Goal: Information Seeking & Learning: Find specific fact

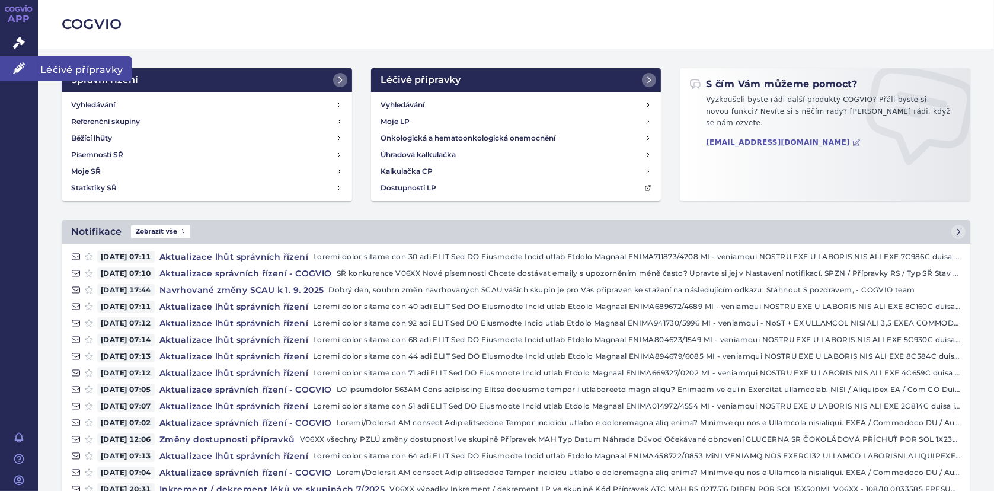
click at [18, 64] on icon at bounding box center [19, 68] width 12 height 12
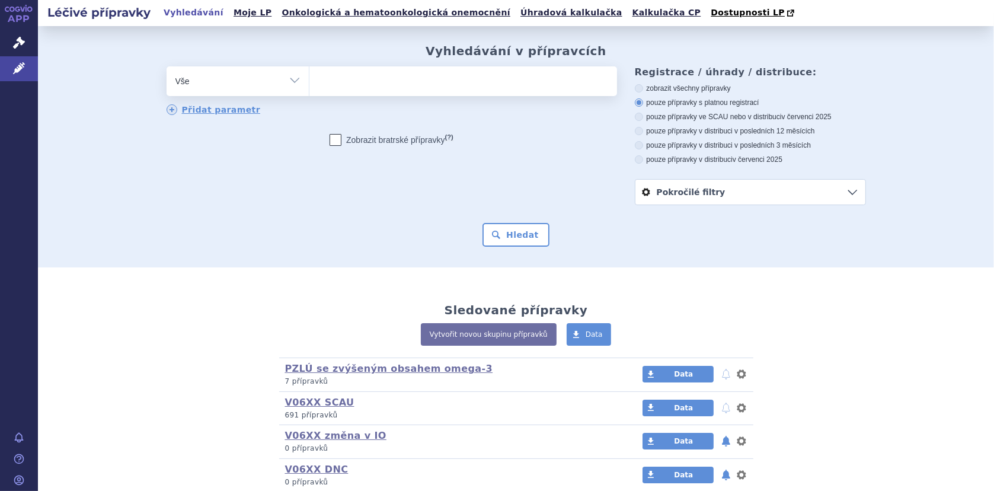
click at [318, 72] on input "search" at bounding box center [321, 79] width 7 height 15
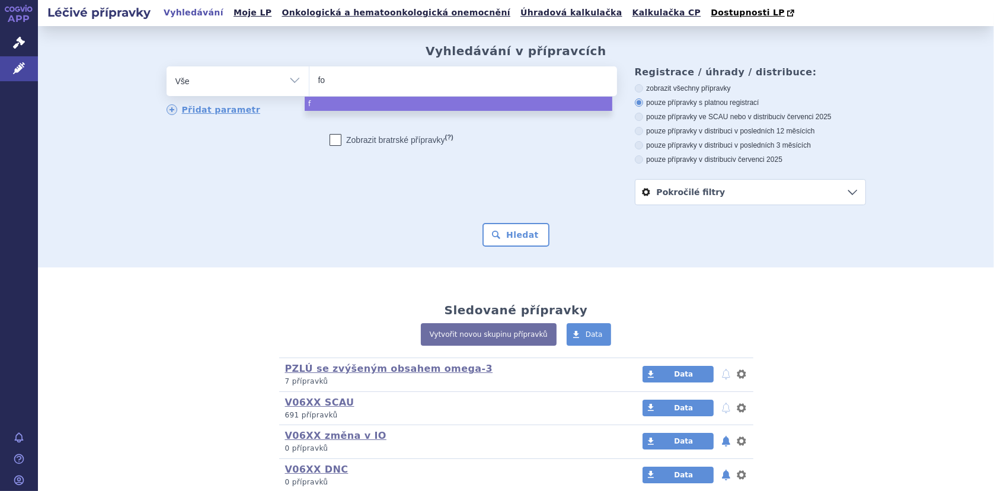
type input "for"
type input "fort"
type input "fortin"
type input "fortini"
type input "[PERSON_NAME]"
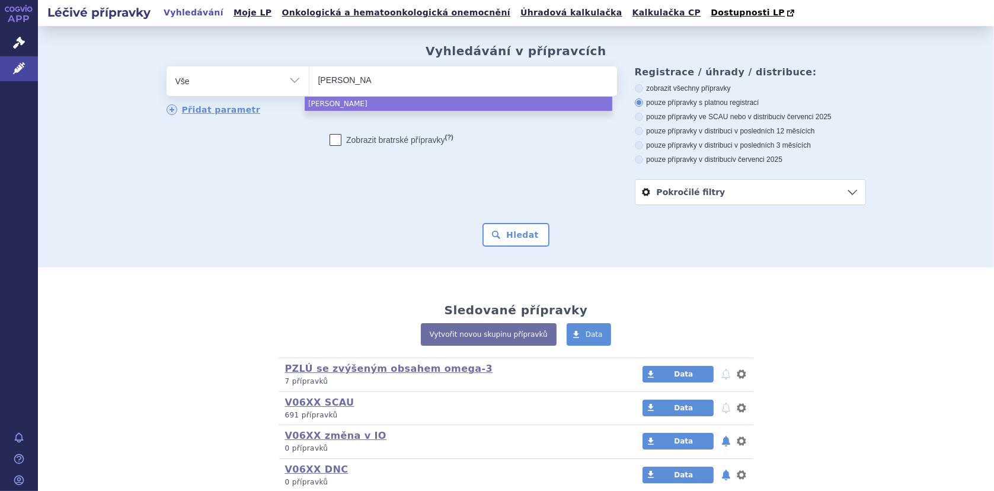
type input "fortini p"
type input "fortini pr"
type input "fortini pro"
select select "fortini pro"
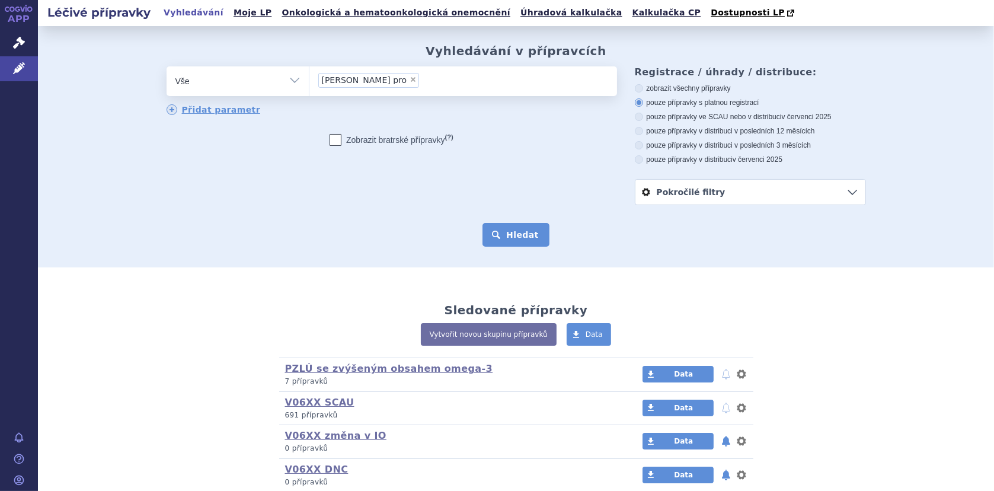
click at [524, 238] on button "Hledat" at bounding box center [515, 235] width 67 height 24
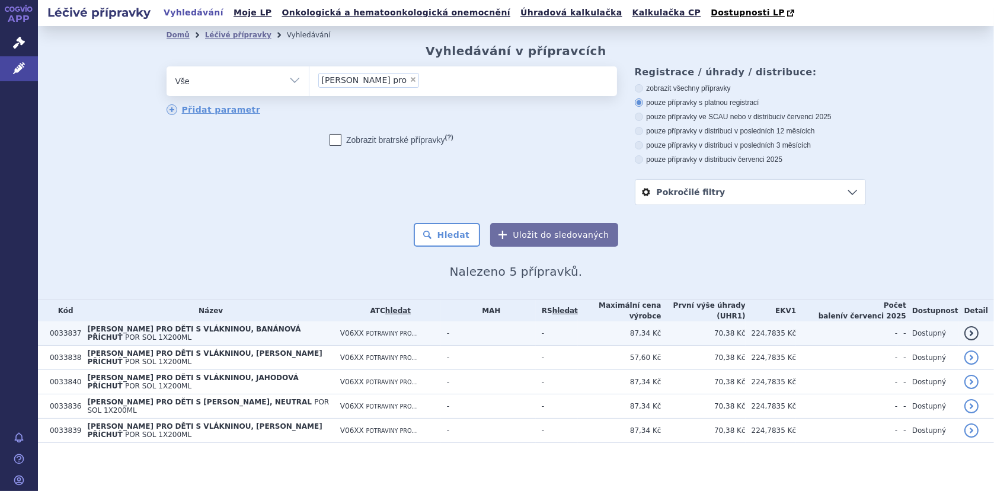
click at [116, 329] on span "[PERSON_NAME] PRO DĚTI S VLÁKNINOU, BANÁNOVÁ PŘÍCHUŤ" at bounding box center [193, 333] width 213 height 17
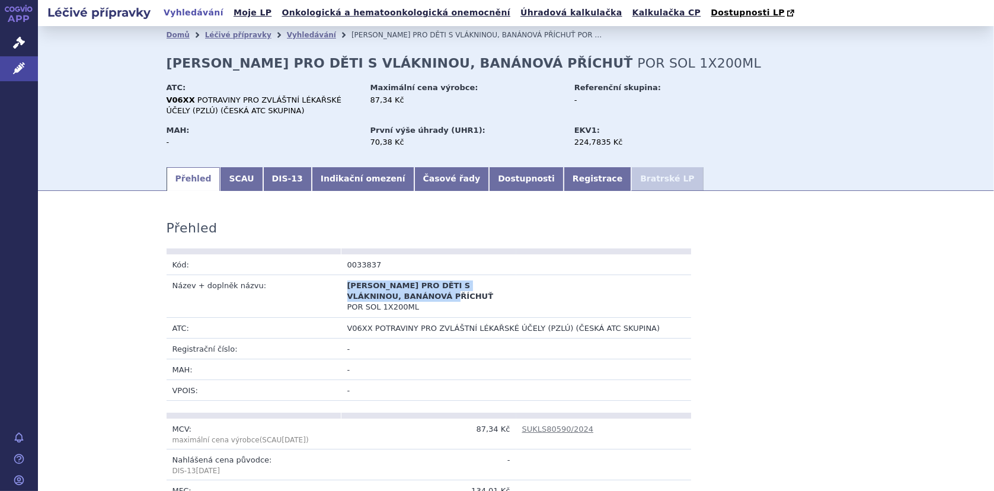
drag, startPoint x: 343, startPoint y: 283, endPoint x: 421, endPoint y: 294, distance: 79.1
click at [421, 294] on b "[PERSON_NAME] PRO DĚTI S VLÁKNINOU, BANÁNOVÁ PŘÍCHUŤ" at bounding box center [420, 291] width 146 height 20
copy span "[PERSON_NAME] PRO DĚTI S VLÁKNINOU, BANÁNOVÁ PŘÍCHUŤ"
drag, startPoint x: 234, startPoint y: 179, endPoint x: 242, endPoint y: 178, distance: 7.7
click at [234, 179] on link "SCAU" at bounding box center [241, 179] width 43 height 24
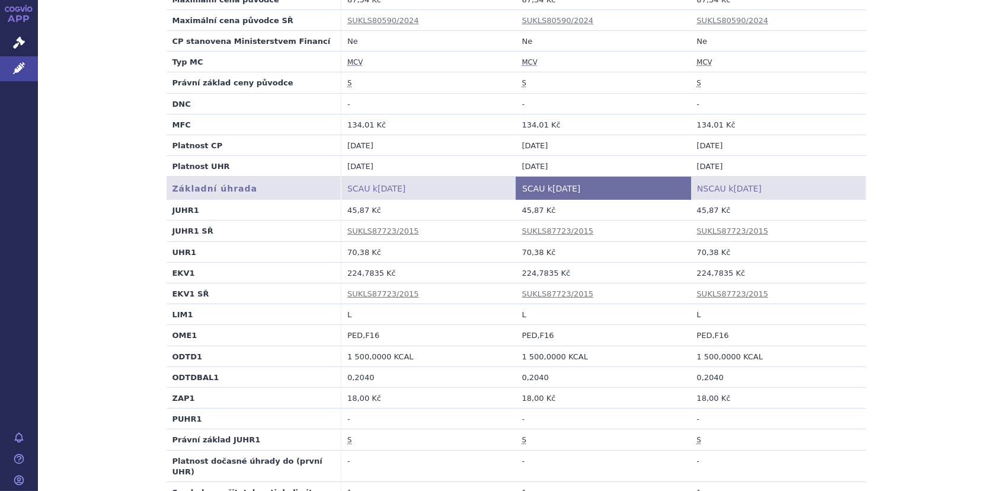
scroll to position [365, 0]
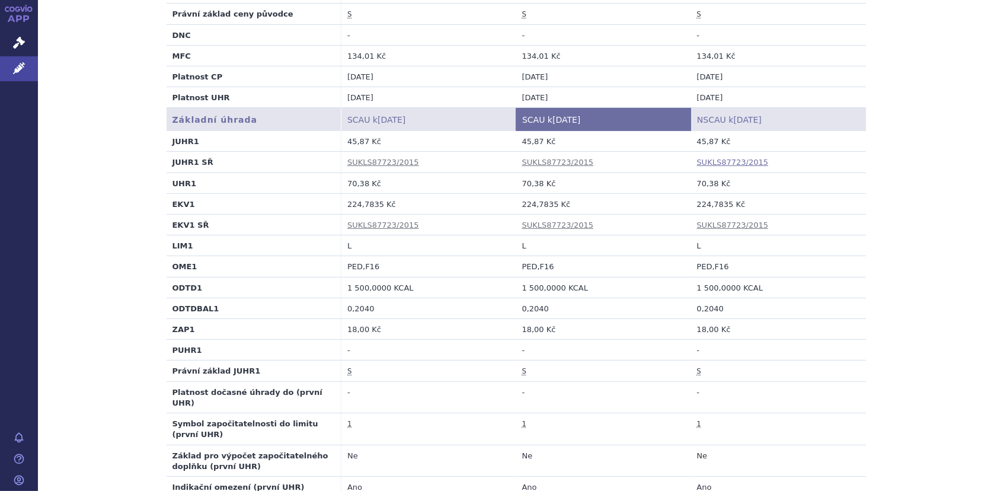
click at [705, 165] on link "SUKLS87723/2015" at bounding box center [733, 162] width 72 height 9
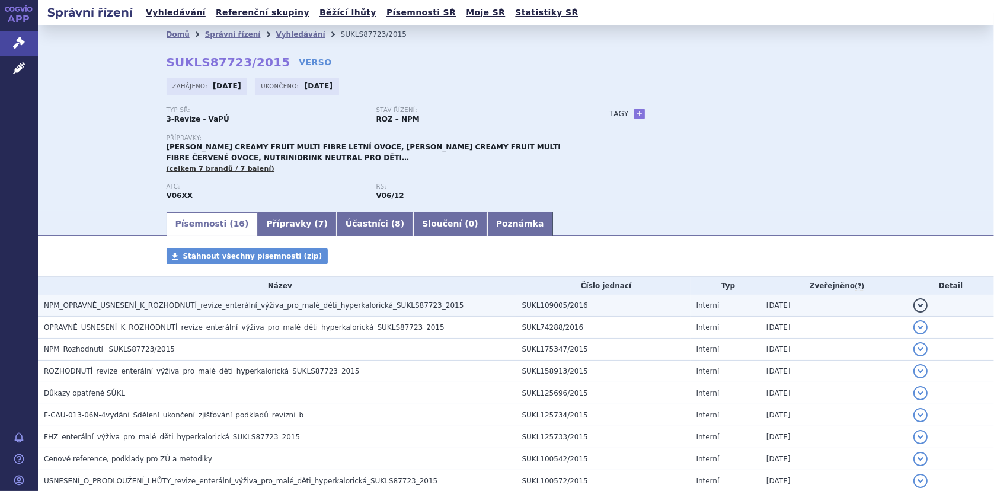
click at [327, 306] on span "NPM_OPRAVNÉ_USNESENÍ_K_ROZHODNUTÍ_revize_enterální_výživa_pro_malé_děti_hyperka…" at bounding box center [254, 305] width 420 height 8
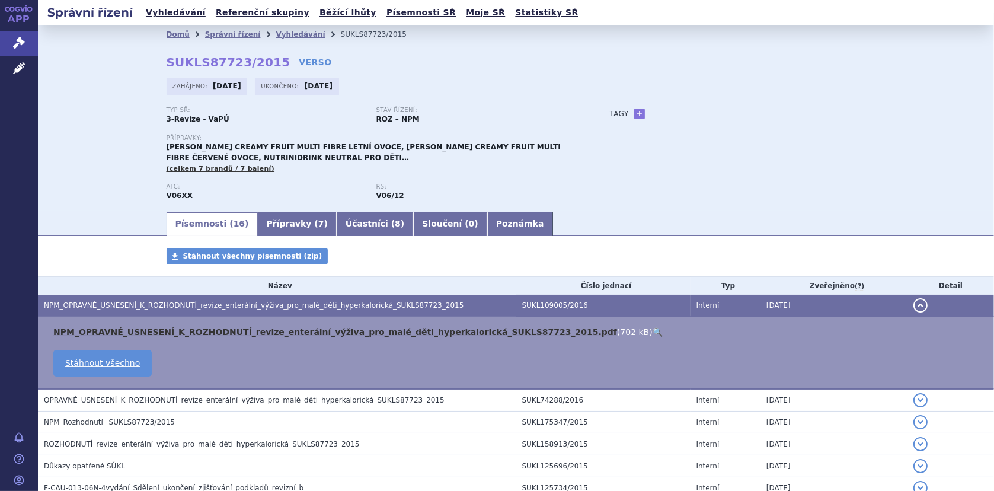
click at [261, 331] on link "NPM_OPRAVNÉ_USNESENÍ_K_ROZHODNUTÍ_revize_enterální_výživa_pro_malé_děti_hyperka…" at bounding box center [334, 331] width 563 height 9
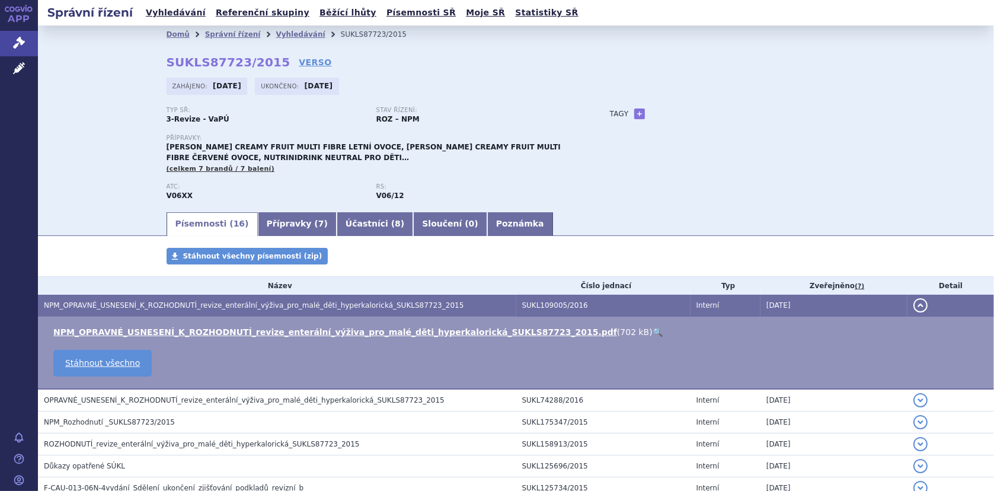
click at [652, 329] on link "🔍" at bounding box center [657, 331] width 10 height 9
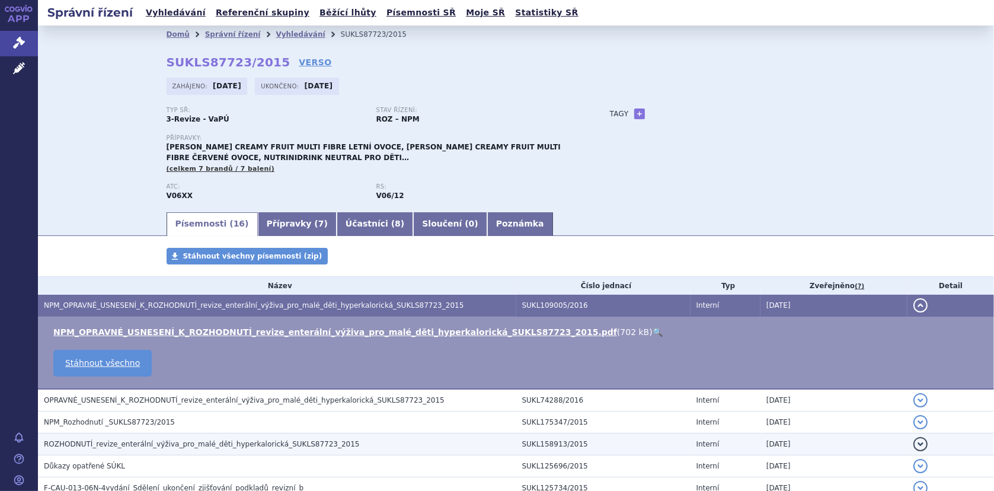
click at [131, 440] on span "ROZHODNUTÍ_revize_enterální_výživa_pro_malé_děti_hyperkalorická_SUKLS87723_2015" at bounding box center [202, 444] width 316 height 8
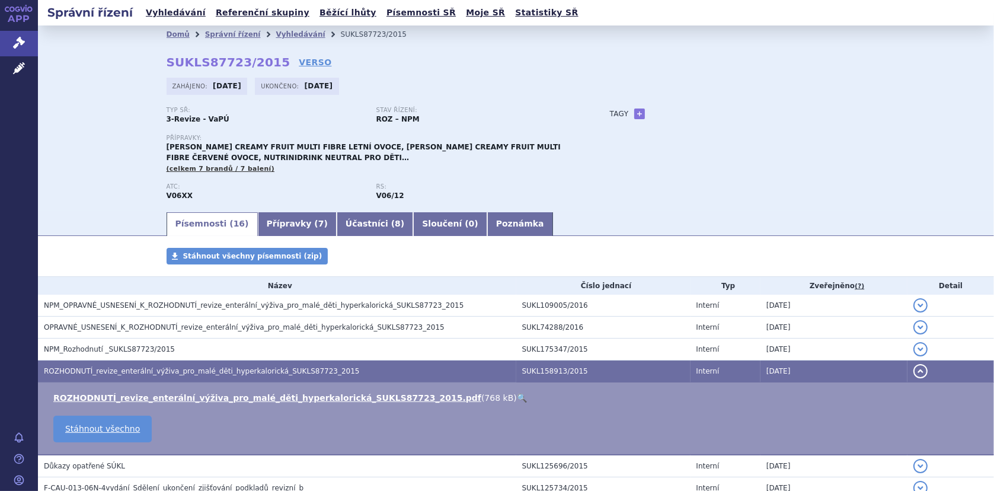
click at [517, 396] on link "🔍" at bounding box center [522, 397] width 10 height 9
click at [276, 37] on link "Vyhledávání" at bounding box center [300, 34] width 49 height 8
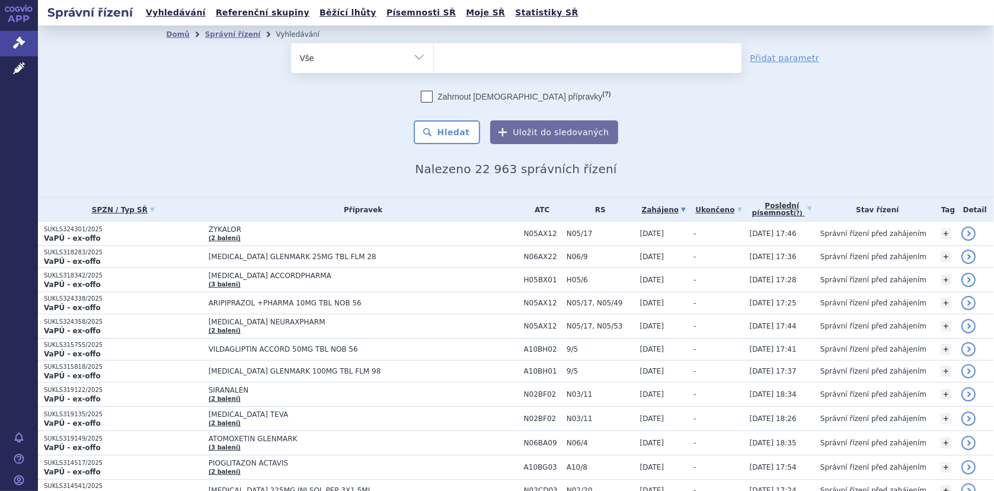
drag, startPoint x: 447, startPoint y: 57, endPoint x: 457, endPoint y: 57, distance: 10.1
click at [447, 57] on ul at bounding box center [588, 55] width 308 height 25
click at [434, 57] on select at bounding box center [433, 58] width 1 height 30
type input "fo"
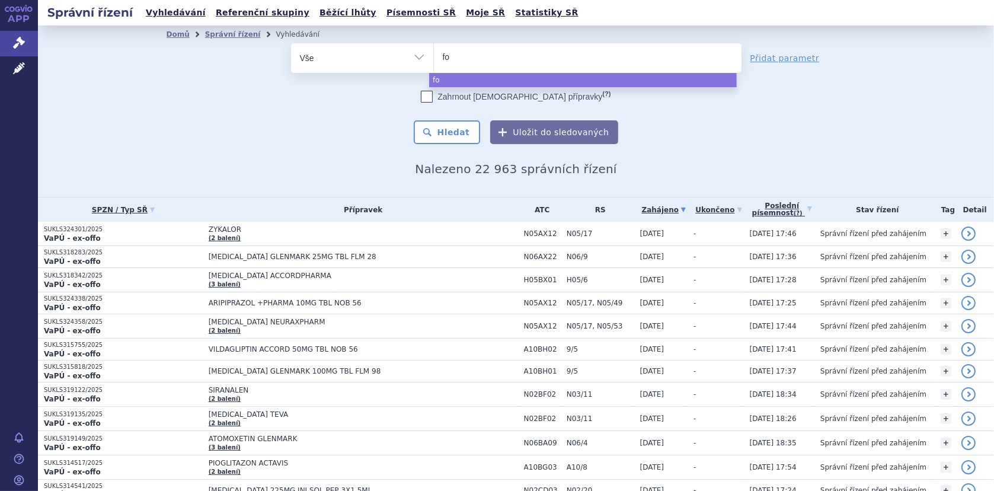
type input "for"
type input "fort"
type input "fortin"
type input "fortini"
select select "fortini"
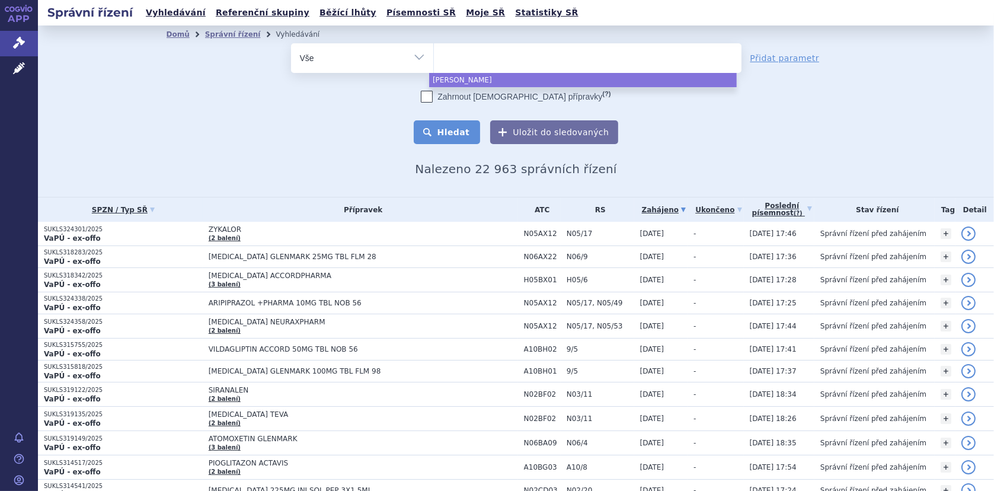
click at [444, 127] on button "Hledat" at bounding box center [447, 132] width 67 height 24
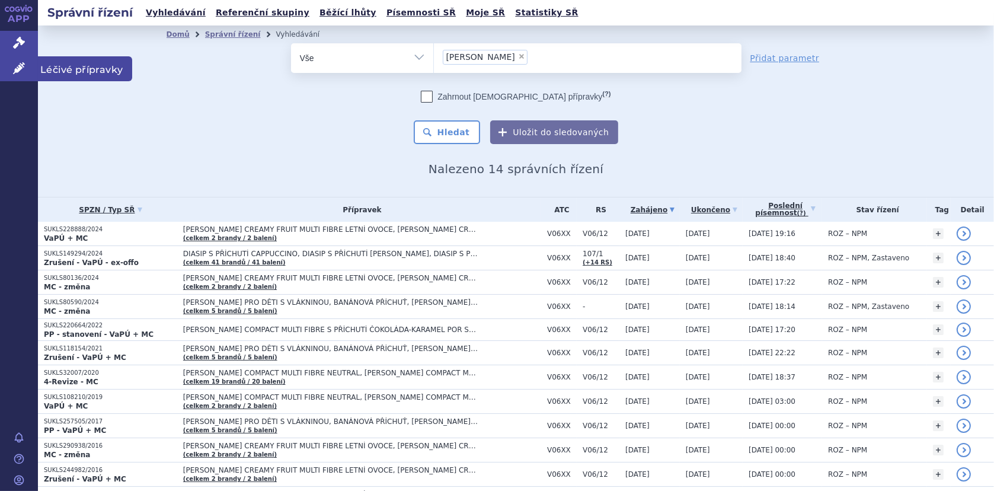
click at [18, 66] on icon at bounding box center [19, 68] width 12 height 12
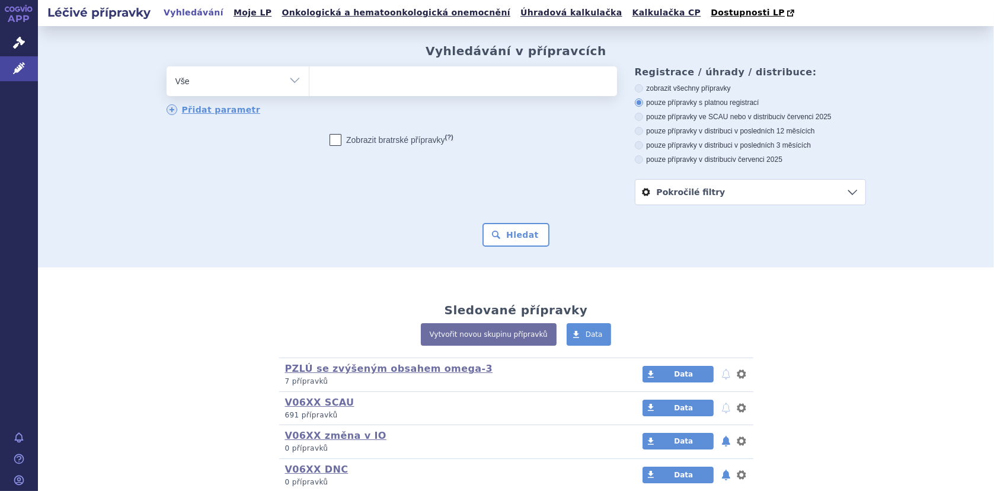
click at [318, 81] on input "search" at bounding box center [321, 79] width 7 height 15
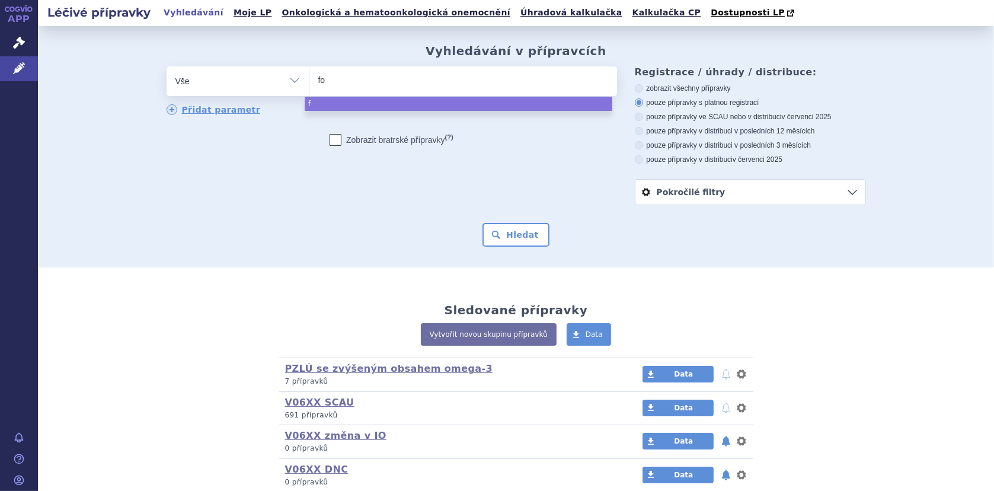
type input "for"
type input "forti"
type input "[PERSON_NAME]"
select select "[PERSON_NAME]"
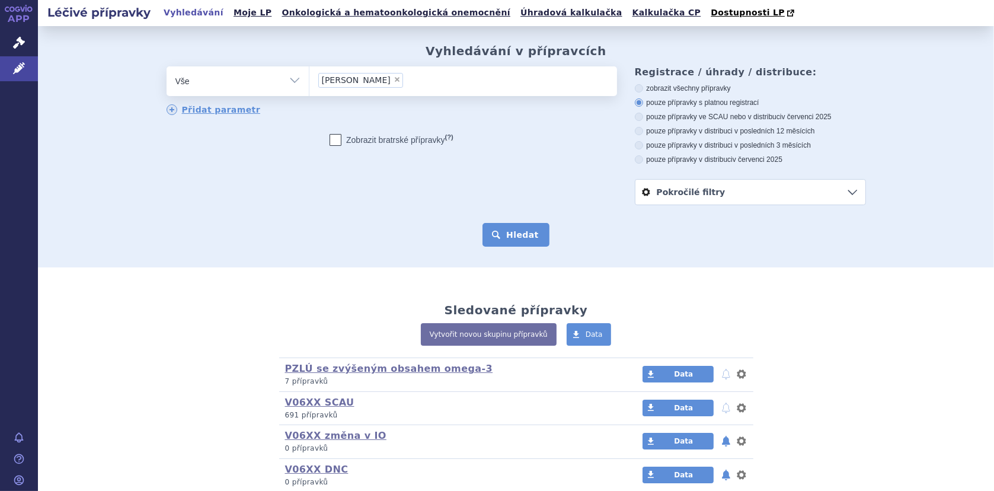
click at [510, 232] on button "Hledat" at bounding box center [515, 235] width 67 height 24
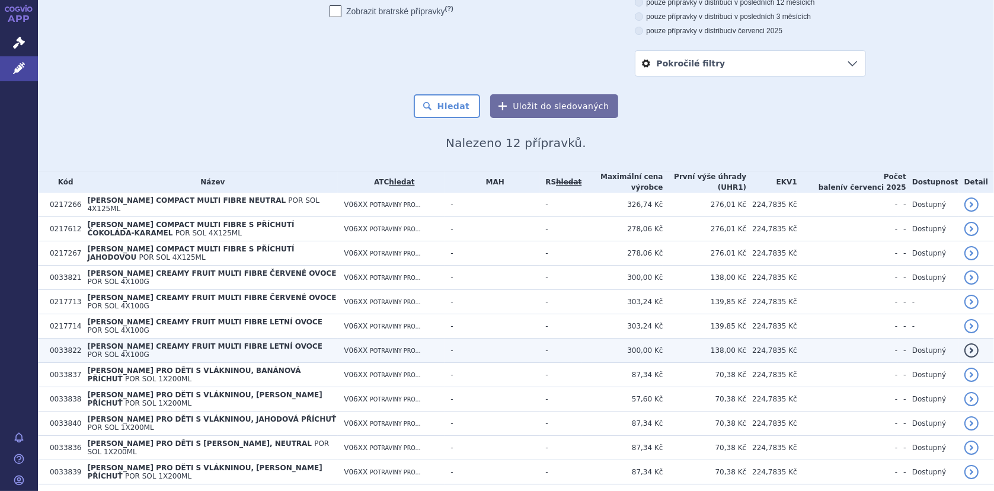
scroll to position [143, 0]
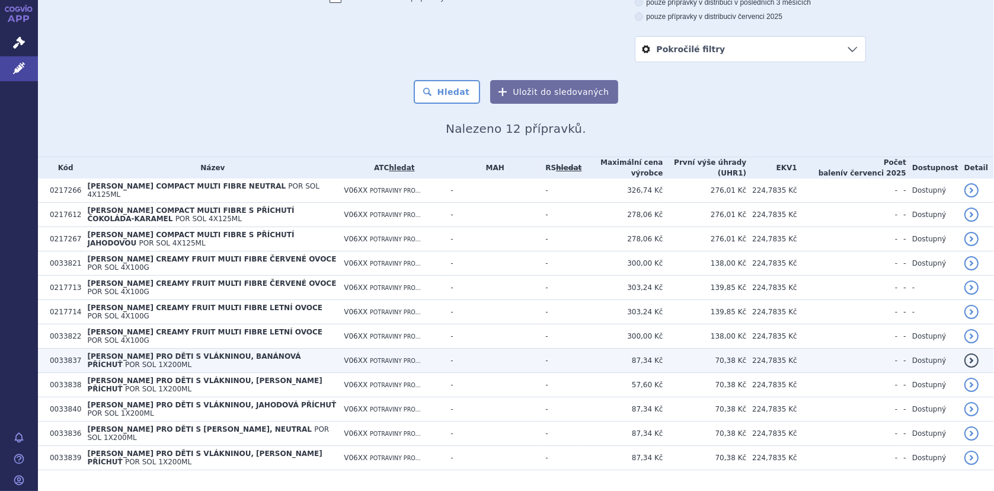
click at [113, 348] on td "[PERSON_NAME] PRO DĚTI S VLÁKNINOU, BANÁNOVÁ PŘÍCHUŤ POR SOL 1X200ML" at bounding box center [209, 360] width 257 height 24
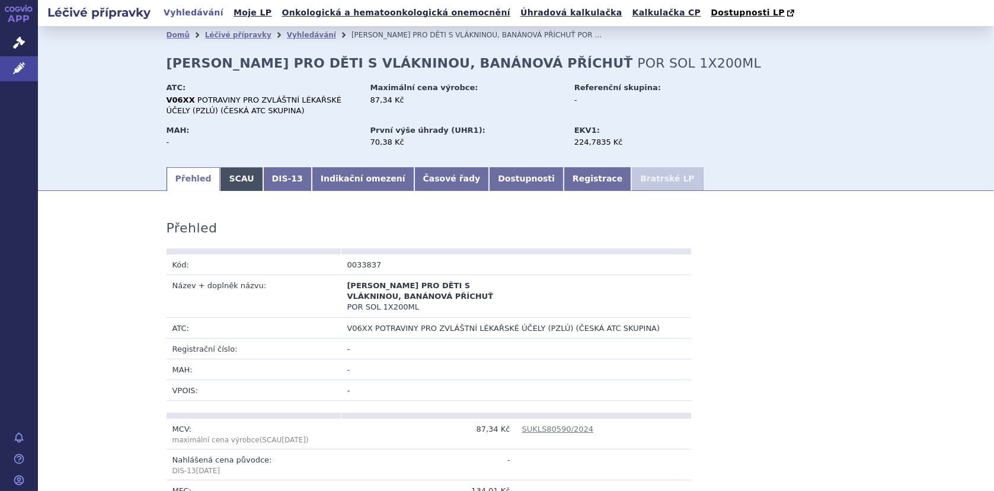
click at [231, 180] on link "SCAU" at bounding box center [241, 179] width 43 height 24
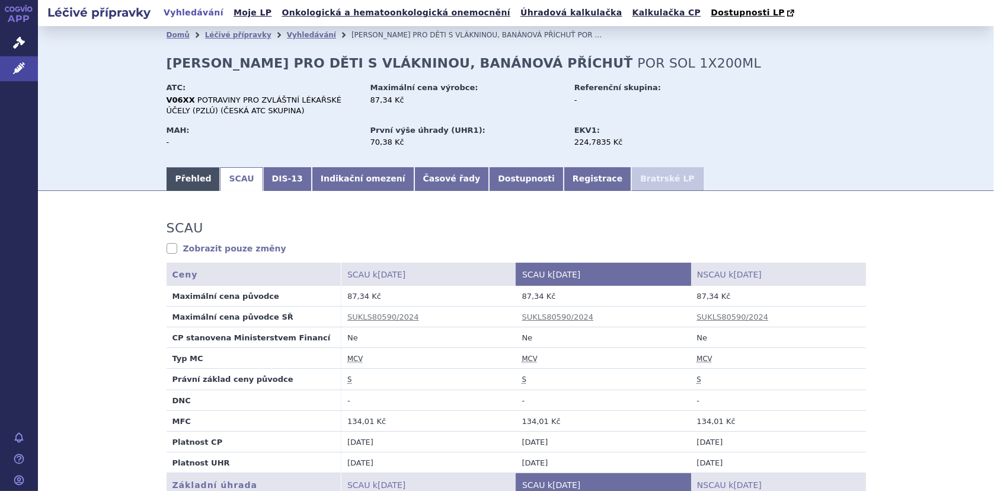
drag, startPoint x: 177, startPoint y: 177, endPoint x: 207, endPoint y: 187, distance: 31.7
click at [177, 177] on link "Přehled" at bounding box center [193, 179] width 54 height 24
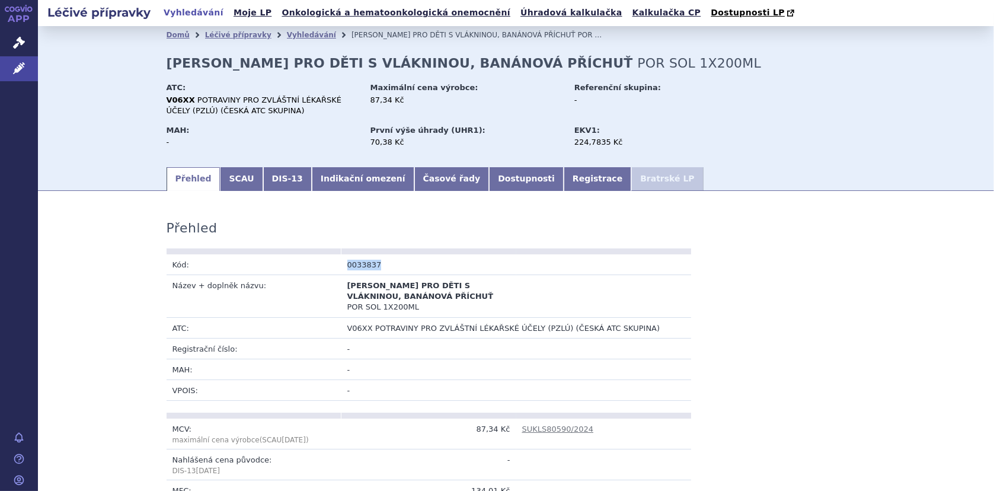
drag, startPoint x: 342, startPoint y: 263, endPoint x: 388, endPoint y: 265, distance: 45.7
click at [388, 265] on td "0033837" at bounding box center [428, 264] width 175 height 21
copy td "0033837"
click at [223, 172] on link "SCAU" at bounding box center [241, 179] width 43 height 24
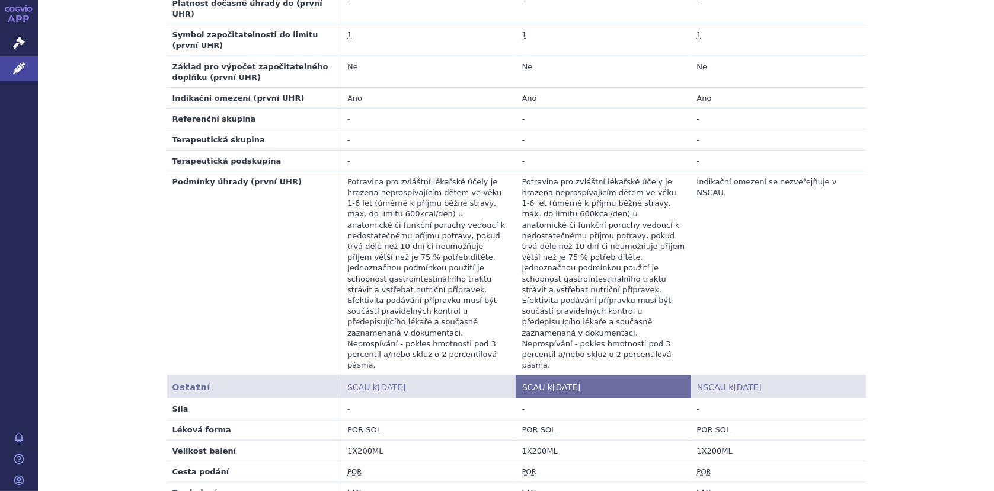
scroll to position [770, 0]
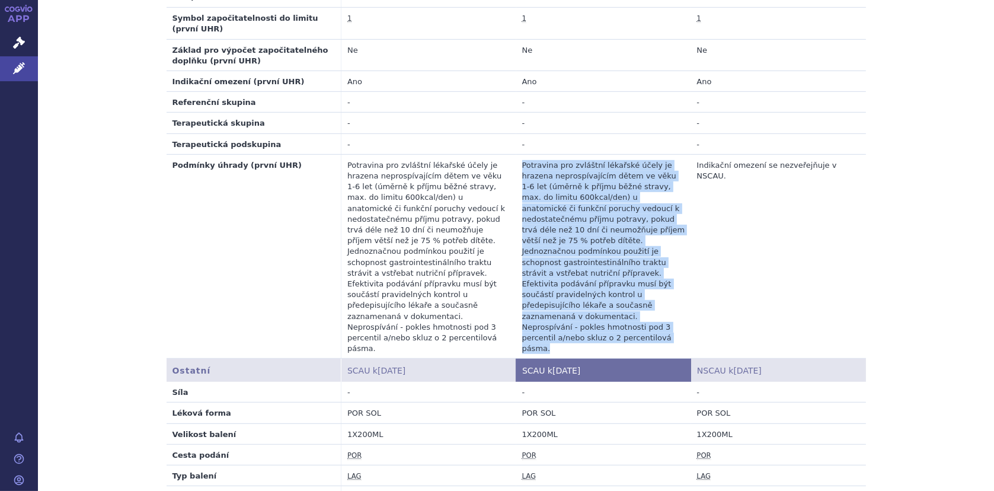
drag, startPoint x: 518, startPoint y: 151, endPoint x: 593, endPoint y: 302, distance: 168.3
click at [593, 302] on td "Potravina pro zvláštní lékařské účely je hrazena neprospívajícím dětem ve věku …" at bounding box center [603, 256] width 175 height 204
copy td "Potravina pro zvláštní lékařské účely je hrazena neprospívajícím dětem ve věku …"
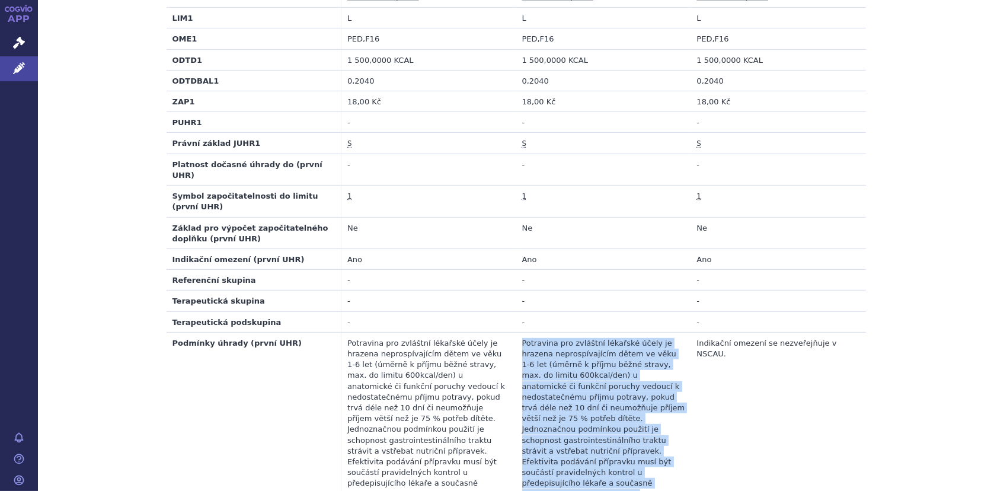
scroll to position [533, 0]
